Goal: Find specific page/section: Find specific page/section

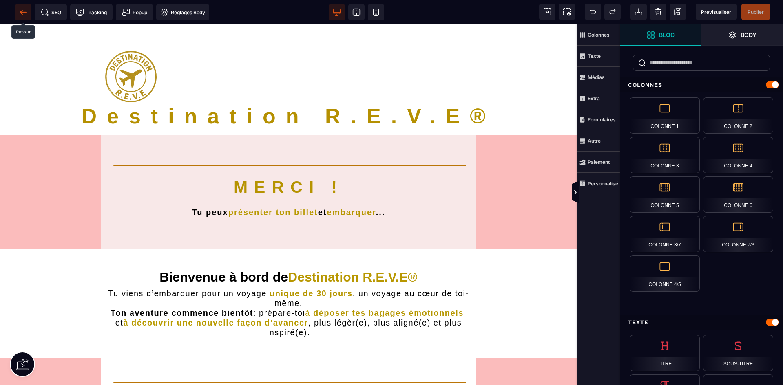
click at [24, 12] on icon at bounding box center [23, 12] width 6 height 0
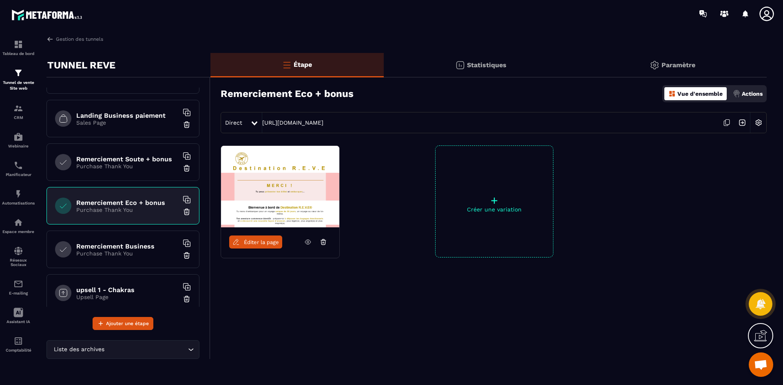
scroll to position [163, 0]
click at [142, 162] on h6 "Remerciement Soute + bonus" at bounding box center [127, 159] width 102 height 8
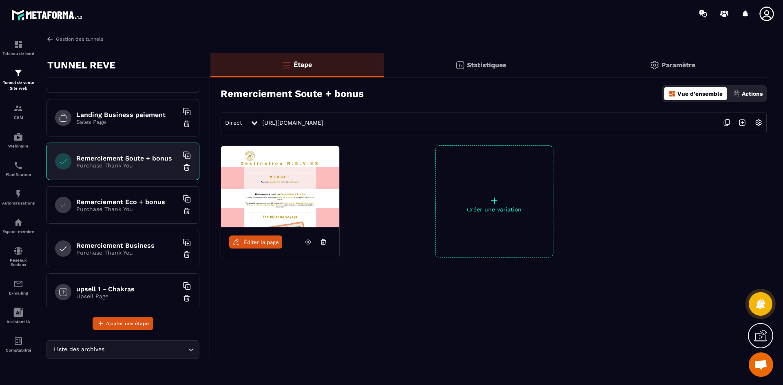
drag, startPoint x: 132, startPoint y: 244, endPoint x: 179, endPoint y: 241, distance: 46.6
click at [132, 244] on h6 "Remerciement Business" at bounding box center [127, 246] width 102 height 8
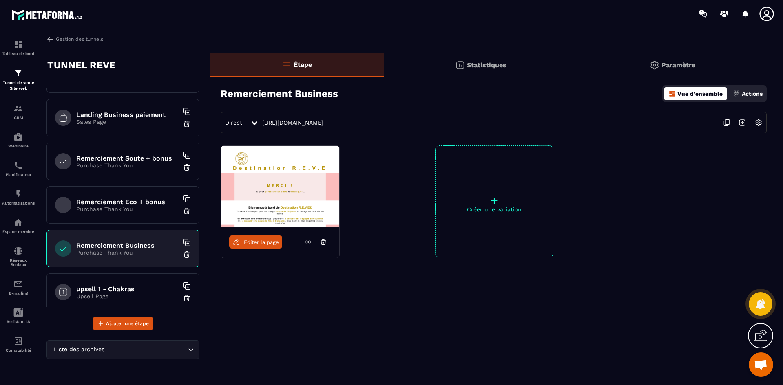
click at [243, 240] on link "Éditer la page" at bounding box center [255, 242] width 53 height 13
